Goal: Task Accomplishment & Management: Manage account settings

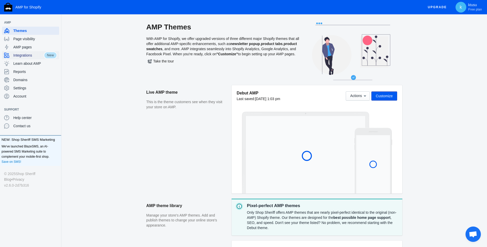
click at [18, 56] on span "Integrations" at bounding box center [28, 55] width 30 height 5
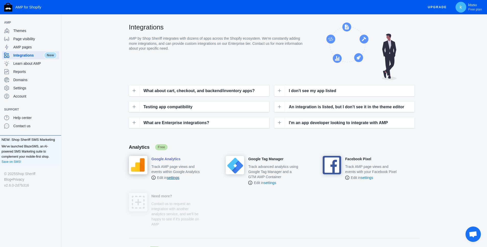
click at [169, 178] on link "settings" at bounding box center [173, 178] width 12 height 4
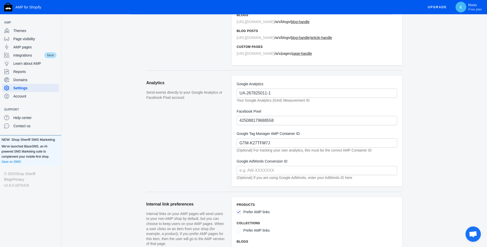
scroll to position [78, 0]
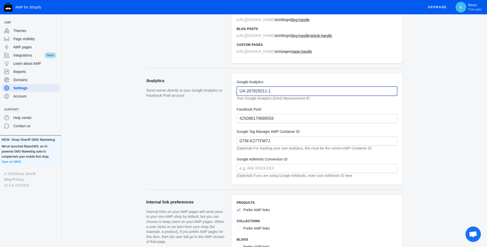
click at [258, 91] on input "UA-267825011-1" at bounding box center [317, 90] width 160 height 9
paste input "EB6JHYGX3N"
paste input "G-"
type input "G-EB6JHYGX3N"
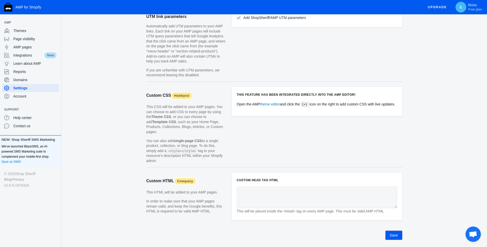
scroll to position [455, 0]
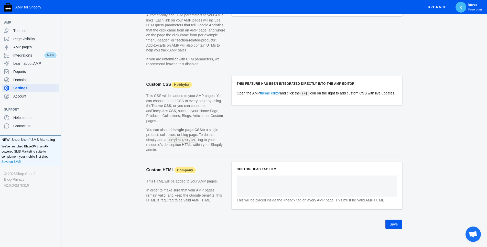
click at [395, 220] on button "Save" at bounding box center [393, 224] width 17 height 9
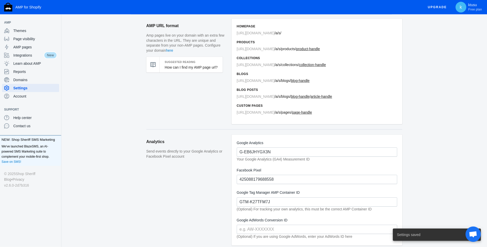
scroll to position [11, 0]
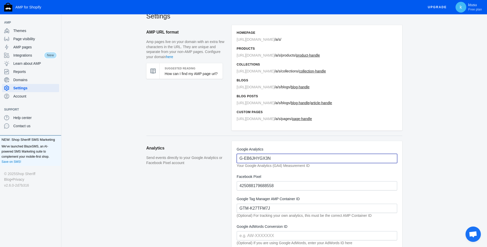
click at [304, 160] on input "G-EB6JHYGX3N" at bounding box center [317, 158] width 160 height 9
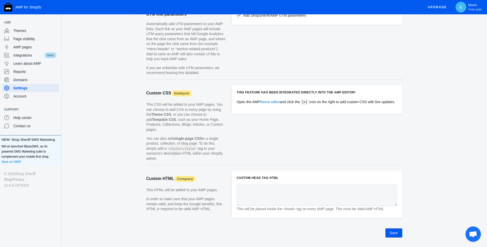
scroll to position [455, 0]
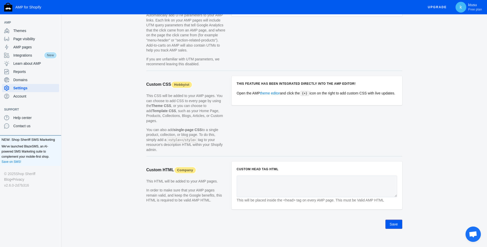
click at [393, 222] on button "Save" at bounding box center [393, 224] width 17 height 9
